Goal: Navigation & Orientation: Understand site structure

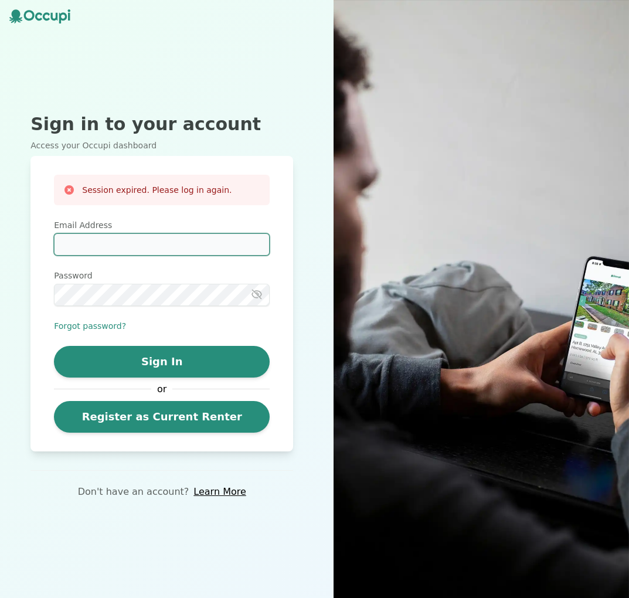
click at [148, 245] on input "Email Address" at bounding box center [162, 244] width 216 height 22
type input "**********"
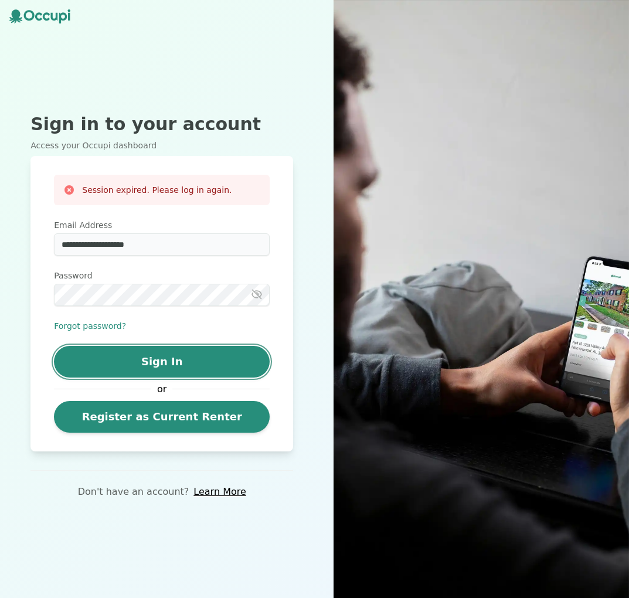
click at [180, 357] on button "Sign In" at bounding box center [162, 362] width 216 height 32
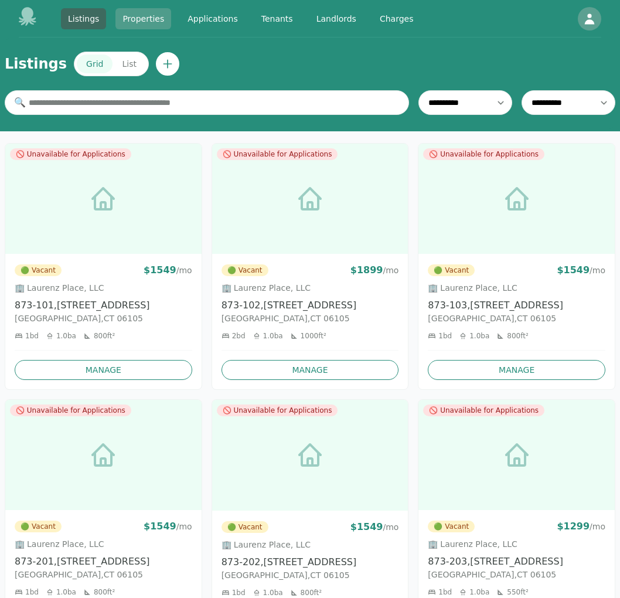
click at [138, 18] on link "Properties" at bounding box center [143, 18] width 56 height 21
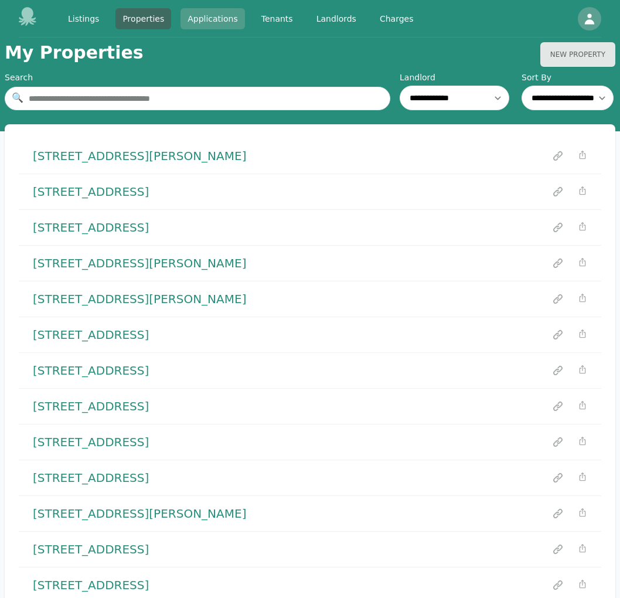
click at [223, 20] on link "Applications" at bounding box center [213, 18] width 64 height 21
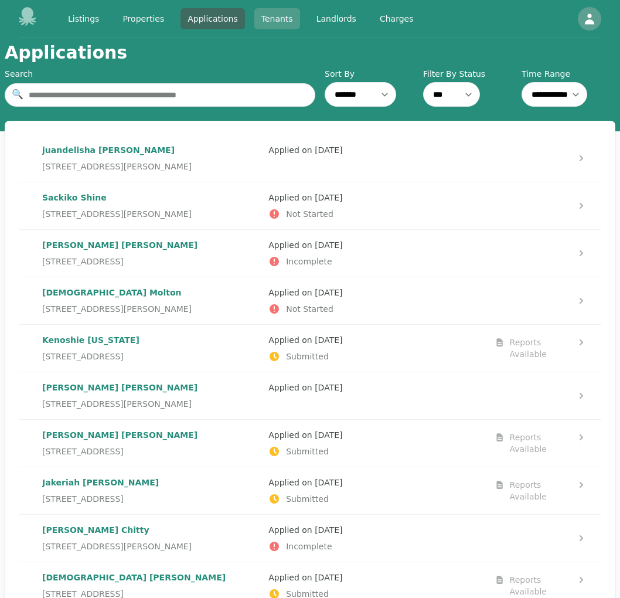
click at [278, 21] on link "Tenants" at bounding box center [277, 18] width 46 height 21
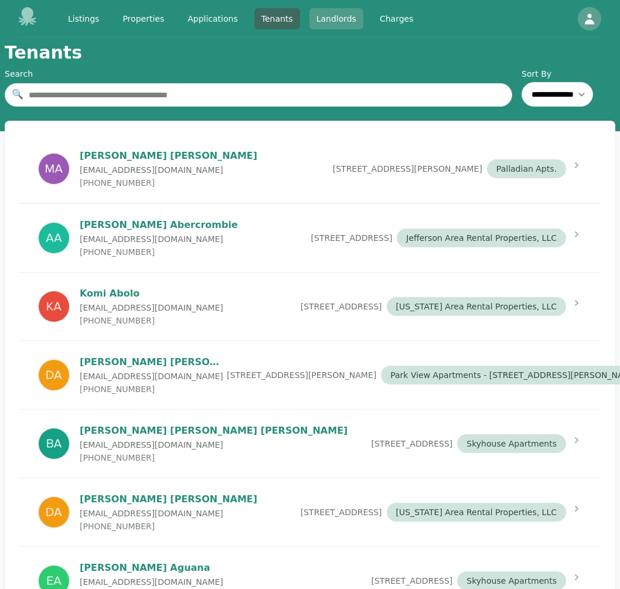
click at [334, 18] on link "Landlords" at bounding box center [337, 18] width 54 height 21
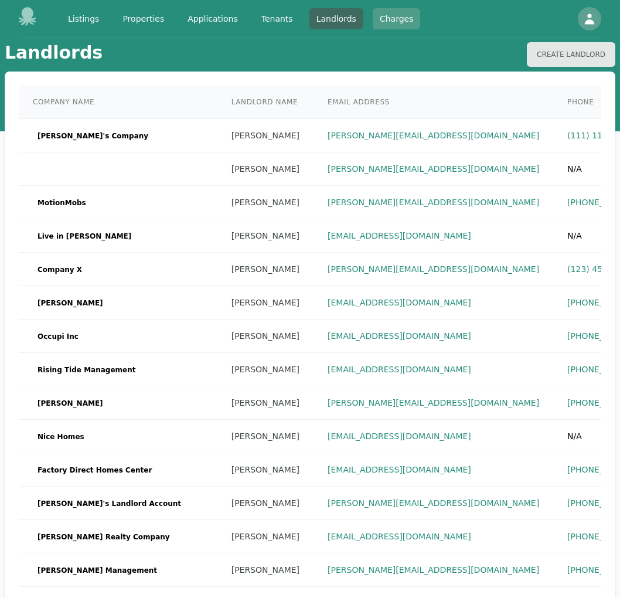
click at [381, 22] on link "Charges" at bounding box center [397, 18] width 48 height 21
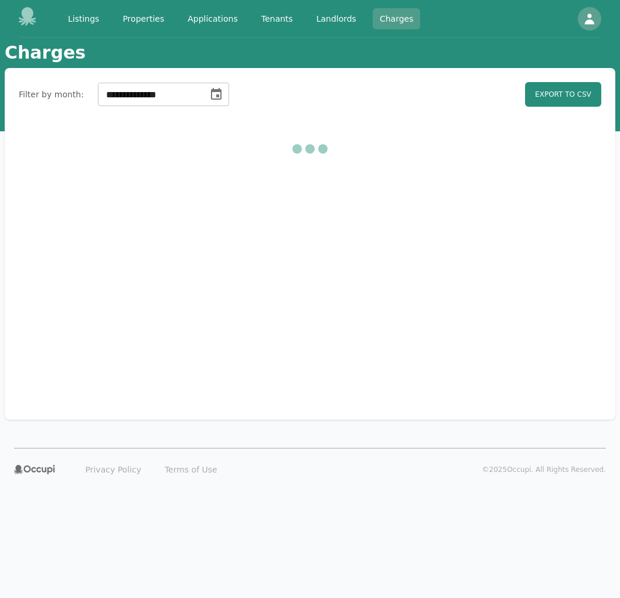
select select "**"
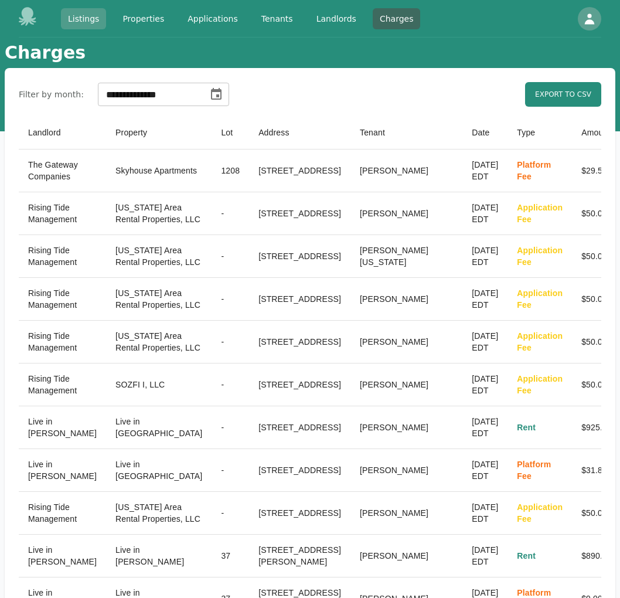
click at [91, 22] on link "Listings" at bounding box center [83, 18] width 45 height 21
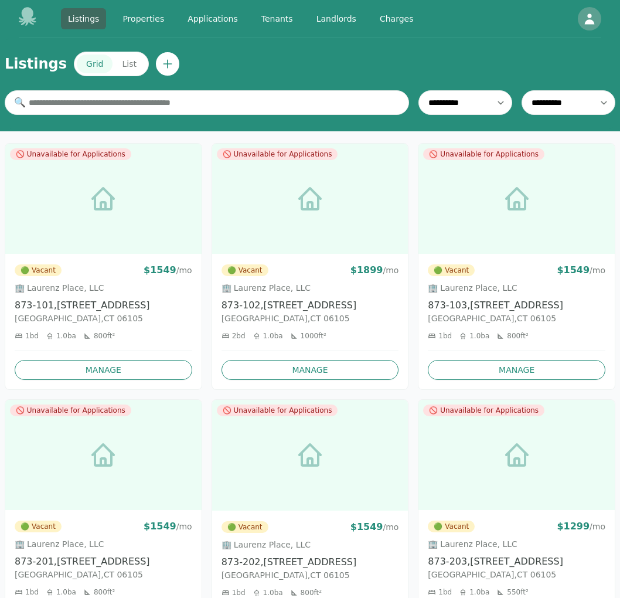
click at [31, 21] on icon at bounding box center [28, 16] width 18 height 19
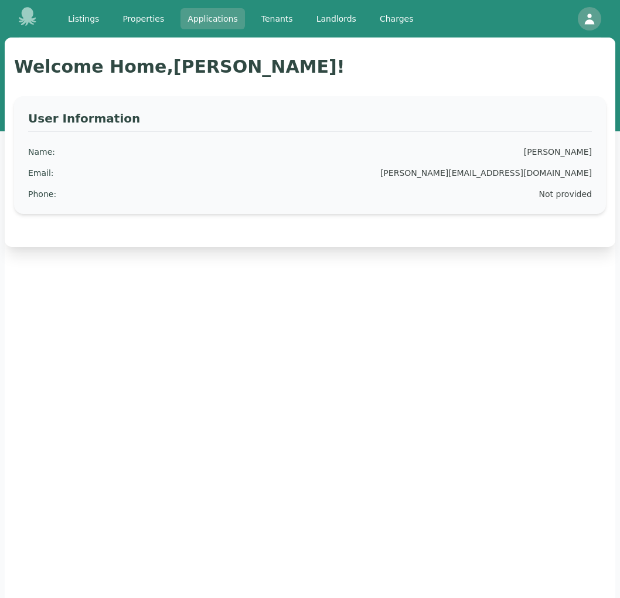
click at [219, 21] on link "Applications" at bounding box center [213, 18] width 64 height 21
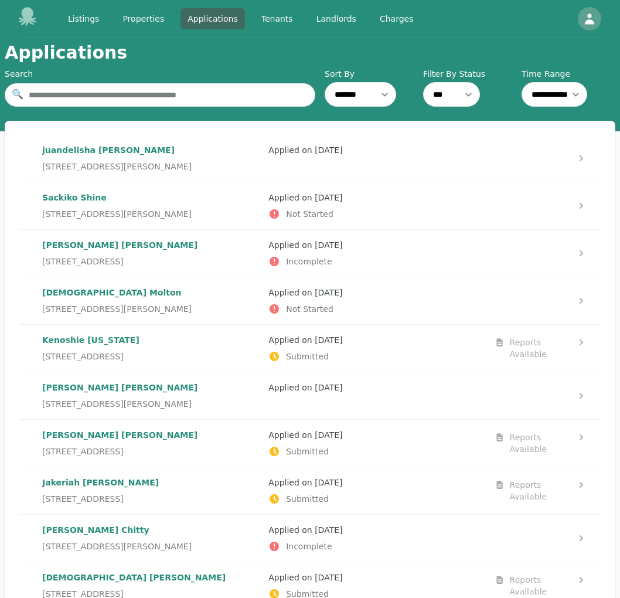
click at [108, 148] on p "[PERSON_NAME]" at bounding box center [150, 150] width 217 height 12
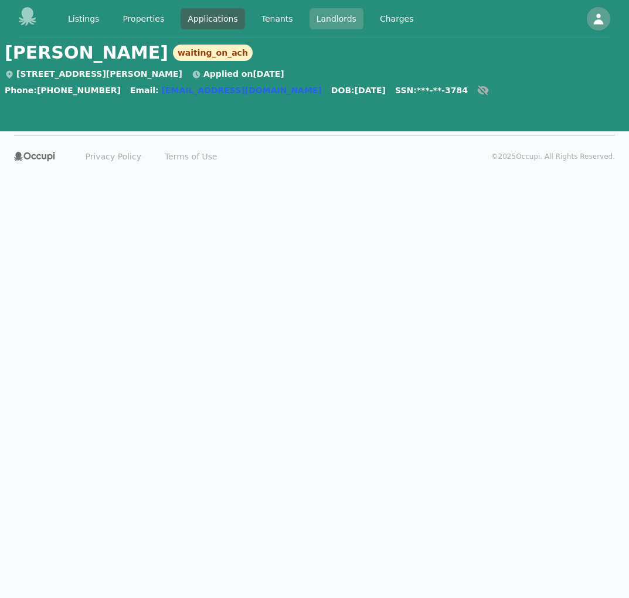
click at [343, 19] on link "Landlords" at bounding box center [337, 18] width 54 height 21
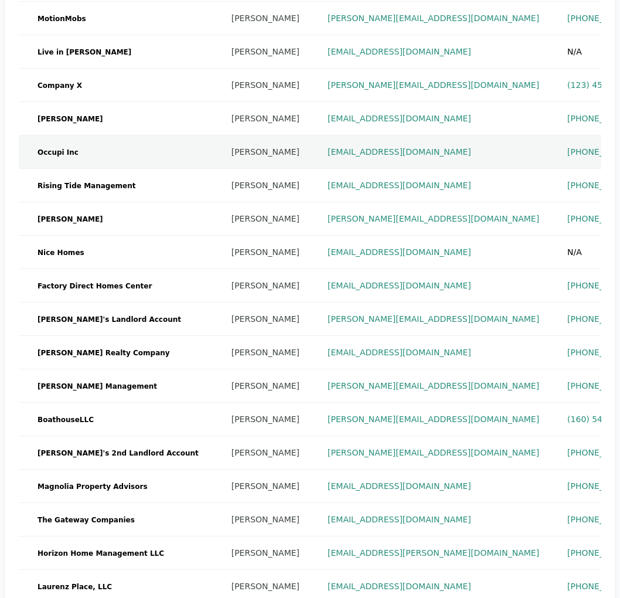
scroll to position [237, 0]
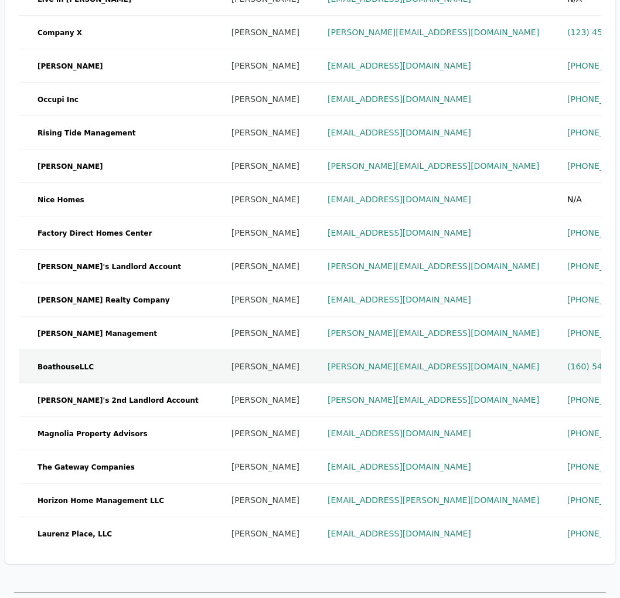
click at [132, 368] on td "BoathouseLLC" at bounding box center [118, 366] width 199 height 33
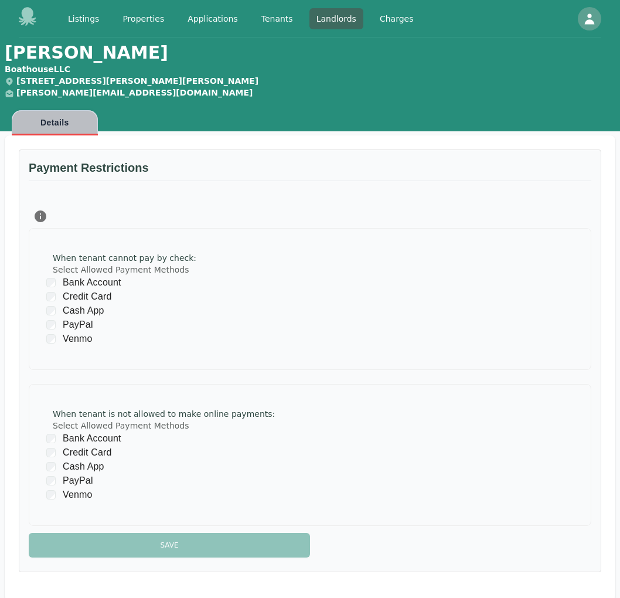
click at [70, 122] on button "Details" at bounding box center [55, 122] width 86 height 25
click at [341, 19] on link "Landlords" at bounding box center [337, 18] width 54 height 21
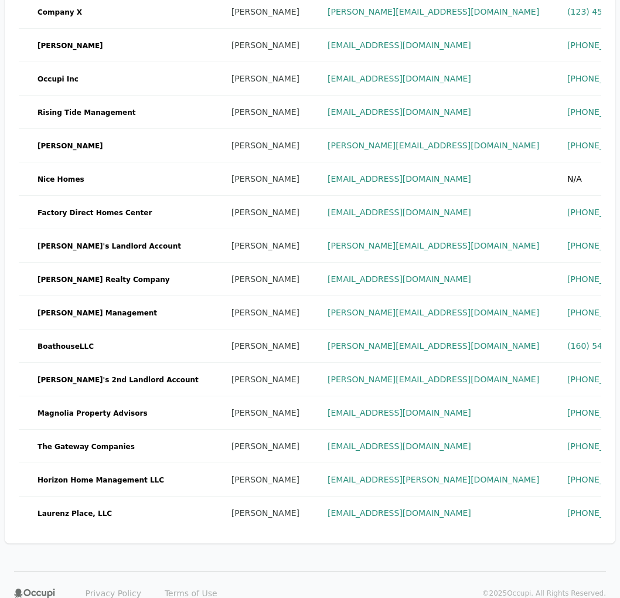
scroll to position [301, 0]
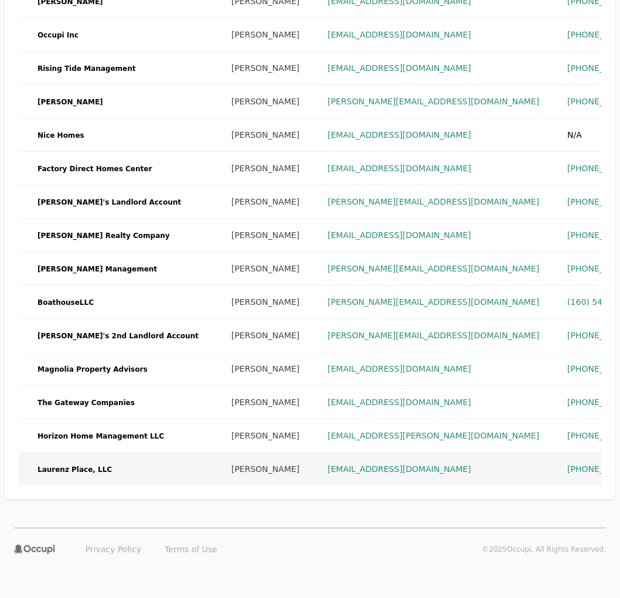
click at [97, 462] on td "Laurenz Place, LLC" at bounding box center [118, 469] width 199 height 33
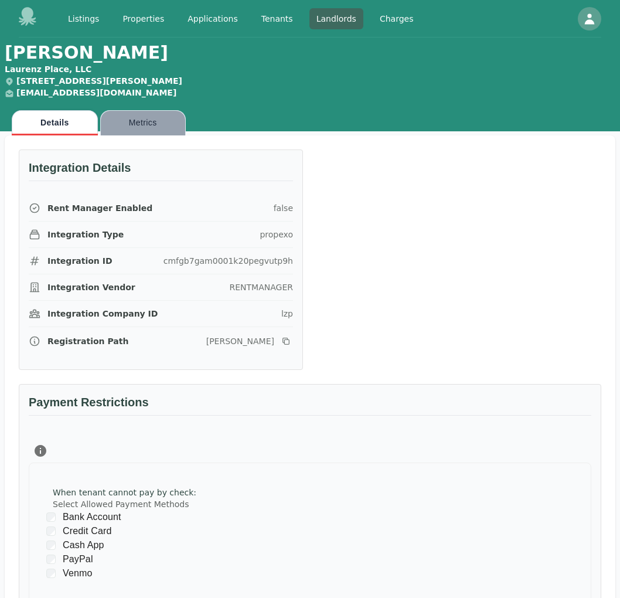
click at [128, 129] on button "Metrics" at bounding box center [143, 122] width 86 height 25
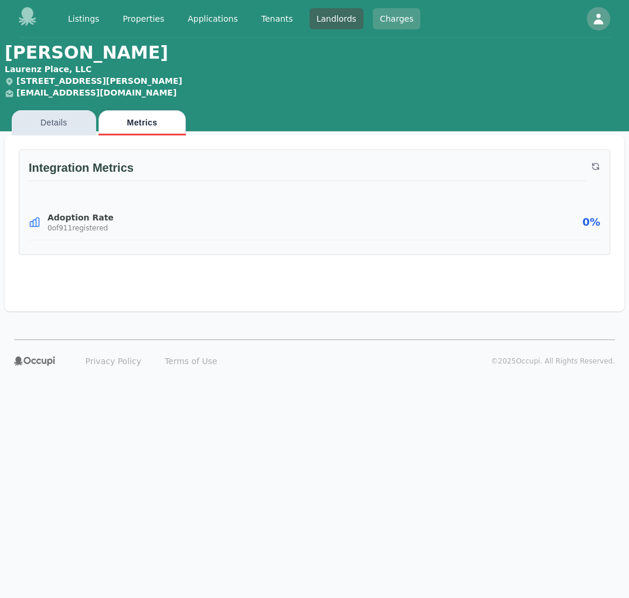
click at [383, 18] on link "Charges" at bounding box center [397, 18] width 48 height 21
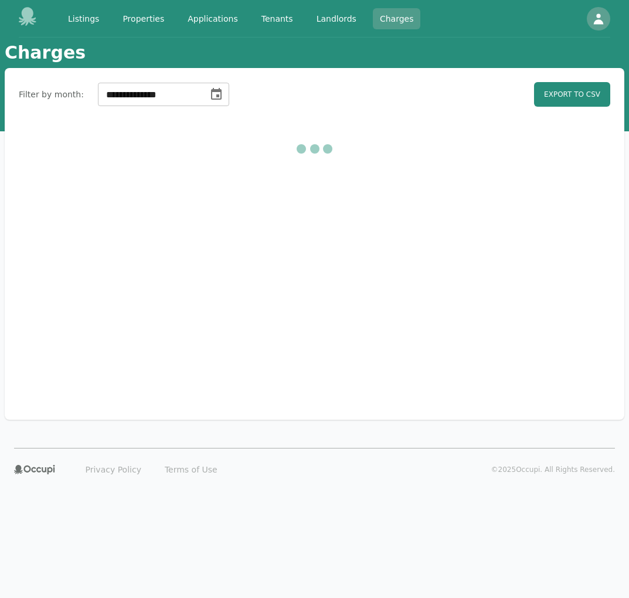
select select "**"
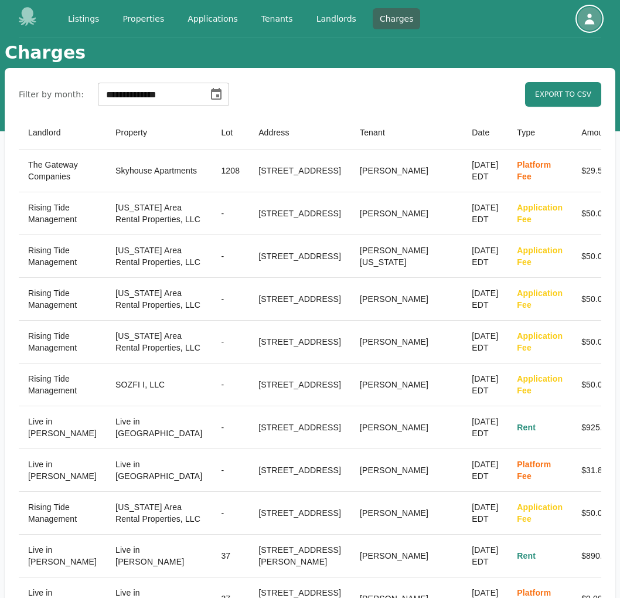
click at [596, 14] on icon "button" at bounding box center [590, 19] width 14 height 14
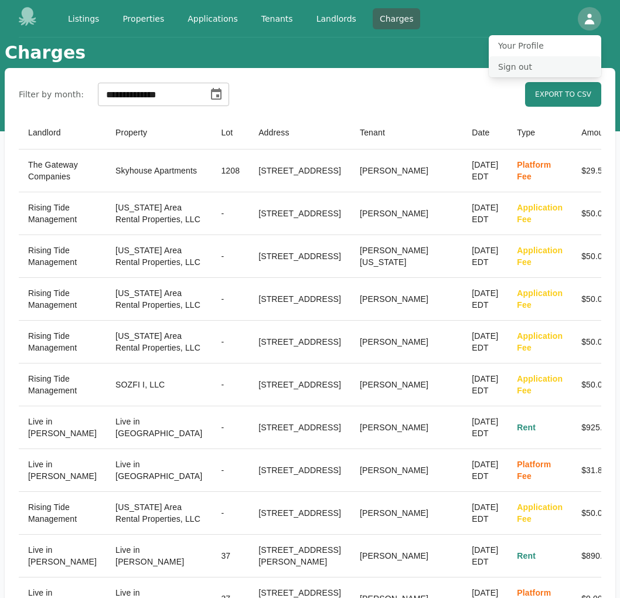
click at [518, 69] on button "Sign out" at bounding box center [545, 66] width 113 height 21
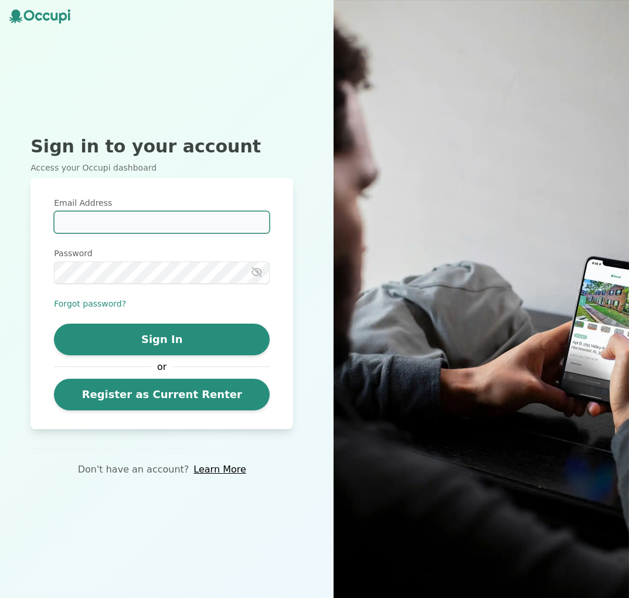
click at [117, 219] on input "Email Address" at bounding box center [162, 222] width 216 height 22
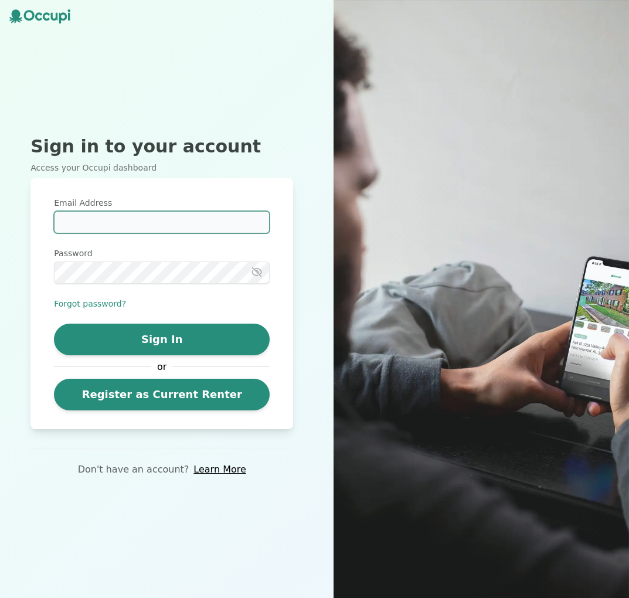
type input "**********"
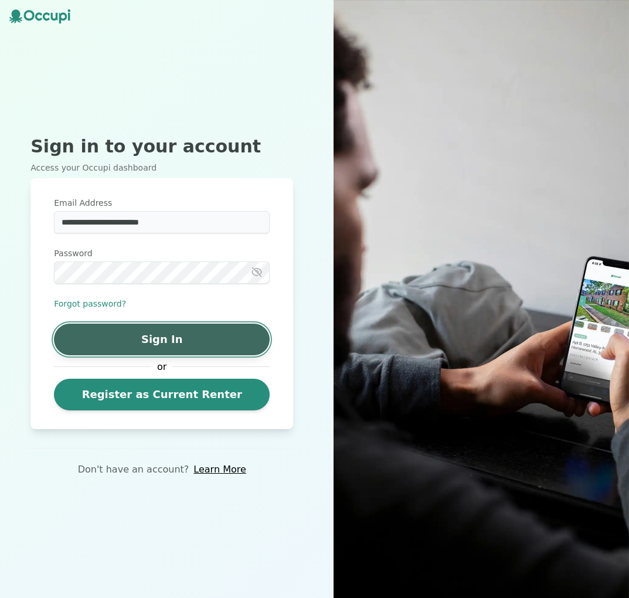
click at [175, 346] on button "Sign In" at bounding box center [162, 340] width 216 height 32
